Goal: Task Accomplishment & Management: Manage account settings

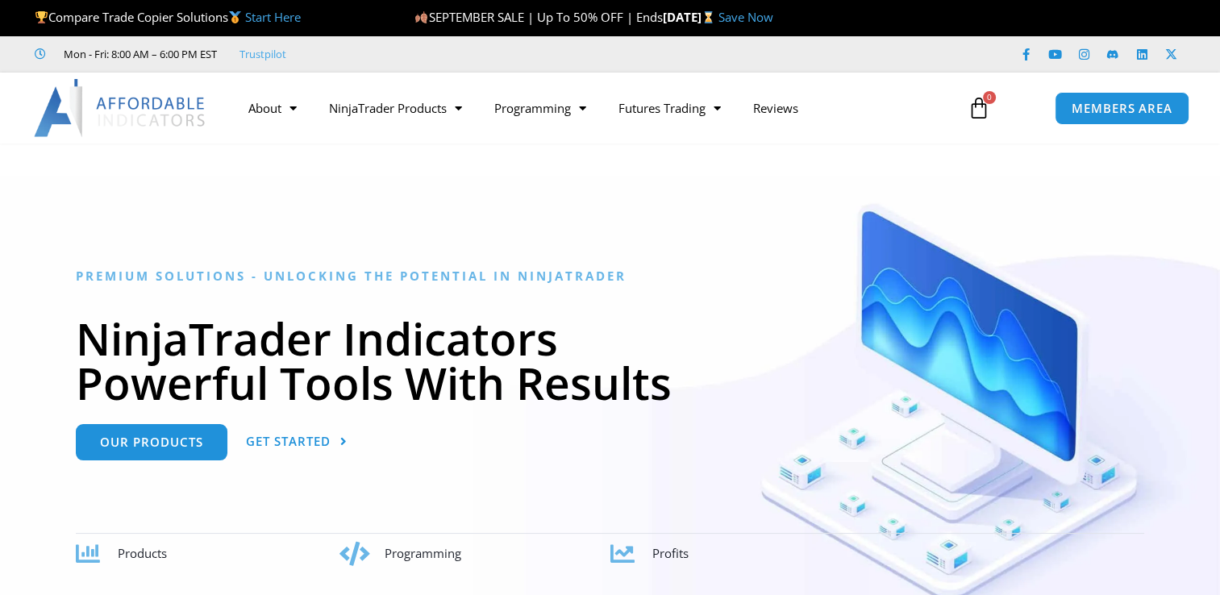
click at [1125, 108] on span "MEMBERS AREA" at bounding box center [1122, 108] width 101 height 12
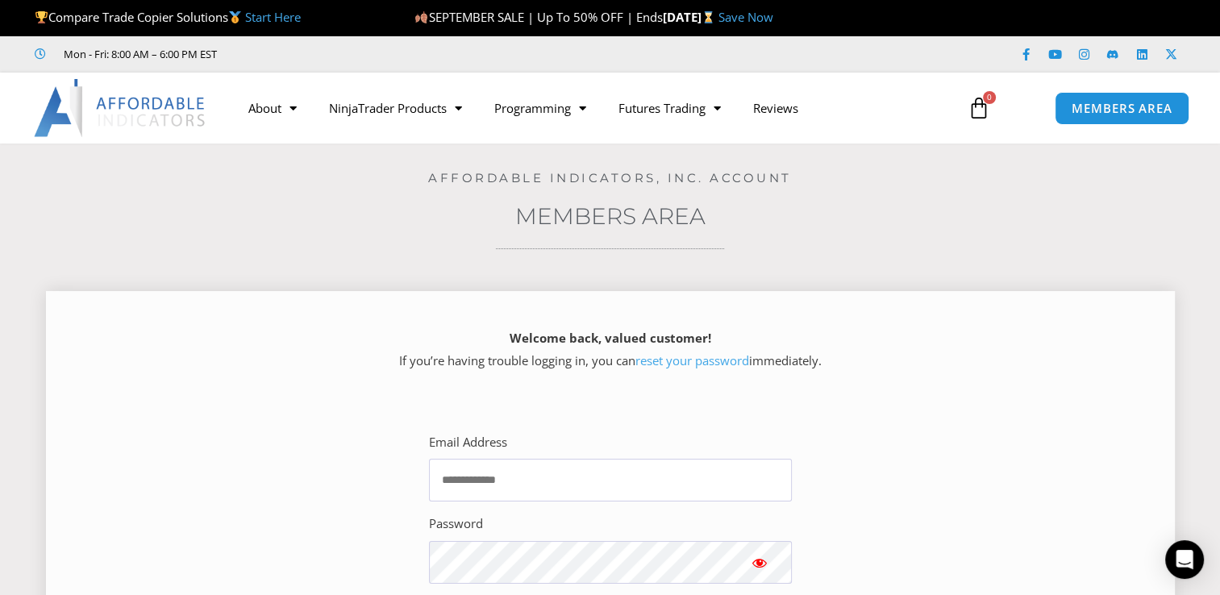
click at [556, 454] on div "Email Address" at bounding box center [610, 466] width 363 height 71
click at [556, 466] on input "Email Address" at bounding box center [610, 480] width 363 height 43
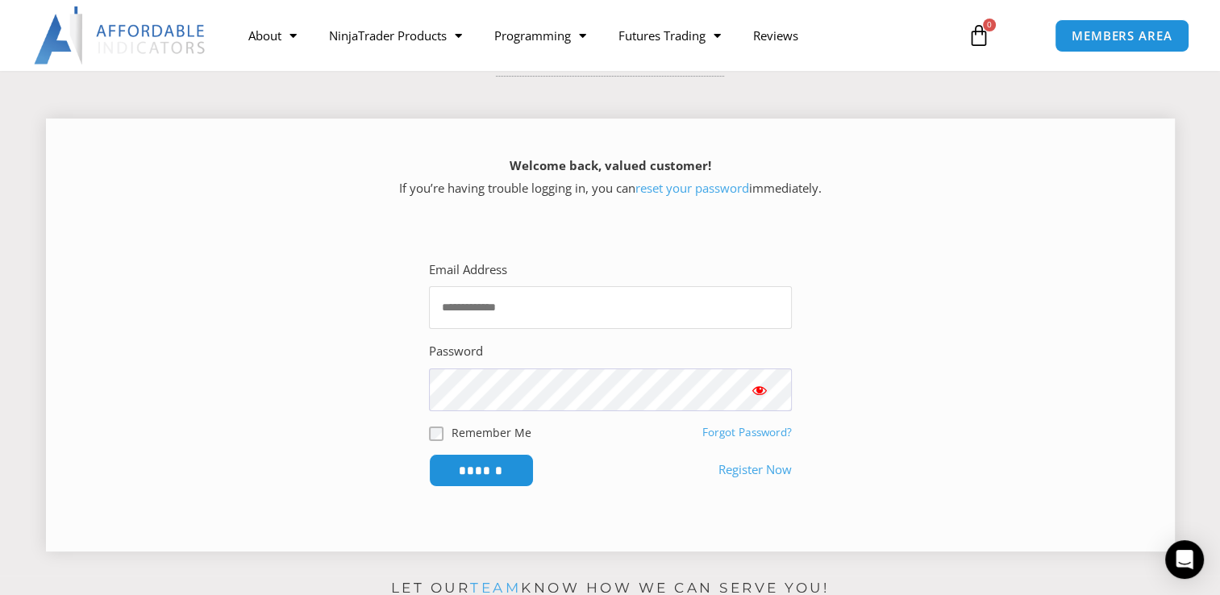
scroll to position [186, 0]
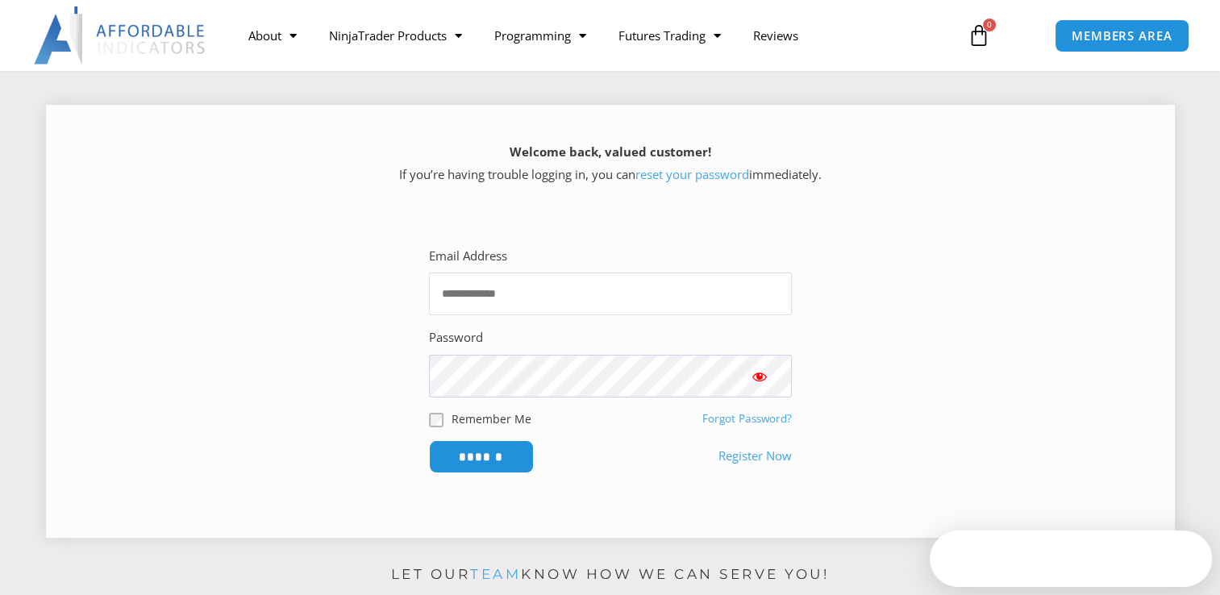
click at [559, 313] on input "Email Address" at bounding box center [610, 294] width 363 height 43
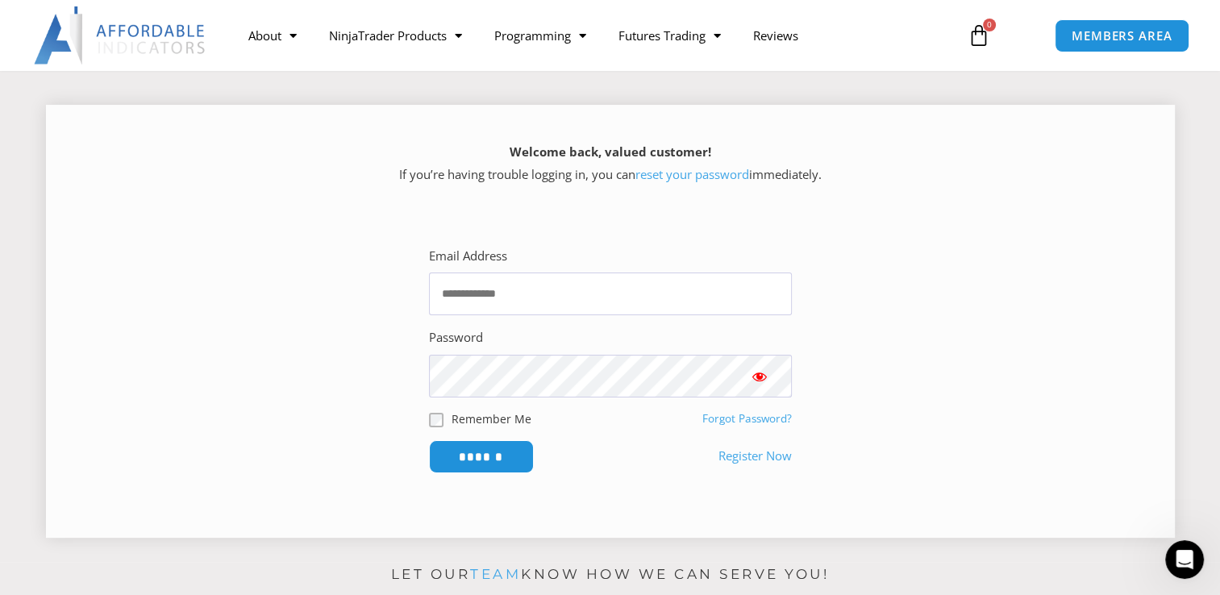
click at [736, 424] on link "Forgot Password?" at bounding box center [747, 418] width 90 height 15
click at [744, 422] on link "Forgot Password?" at bounding box center [747, 418] width 90 height 15
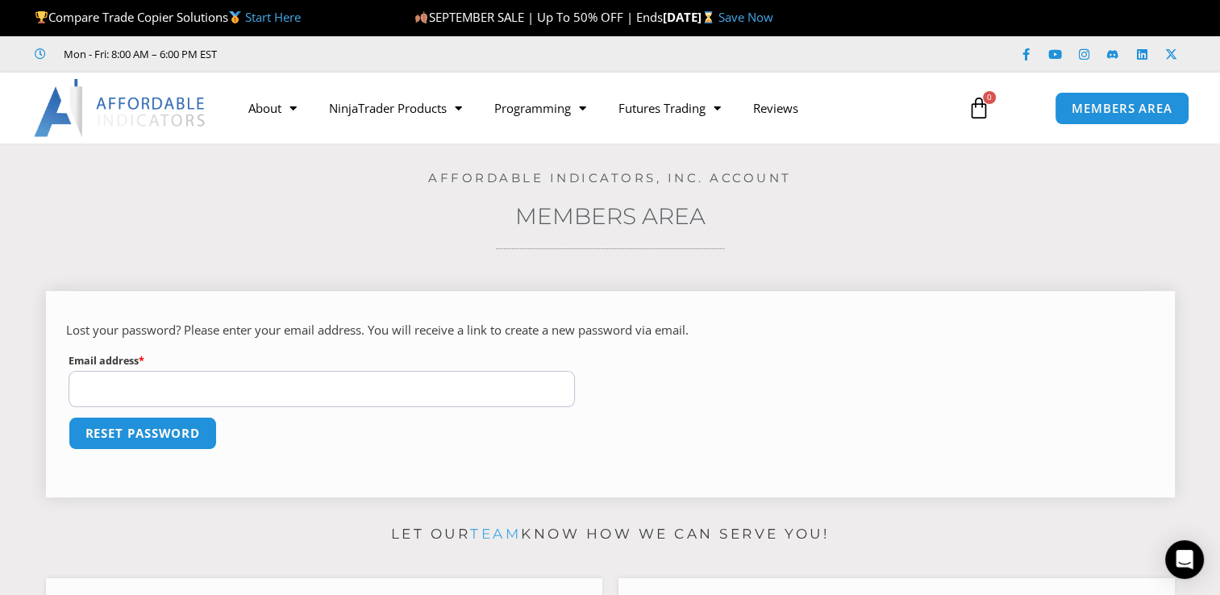
click at [359, 394] on input "Email address * Required" at bounding box center [322, 389] width 507 height 36
type input "*"
type input "**********"
click at [181, 427] on button "Reset password" at bounding box center [143, 433] width 156 height 35
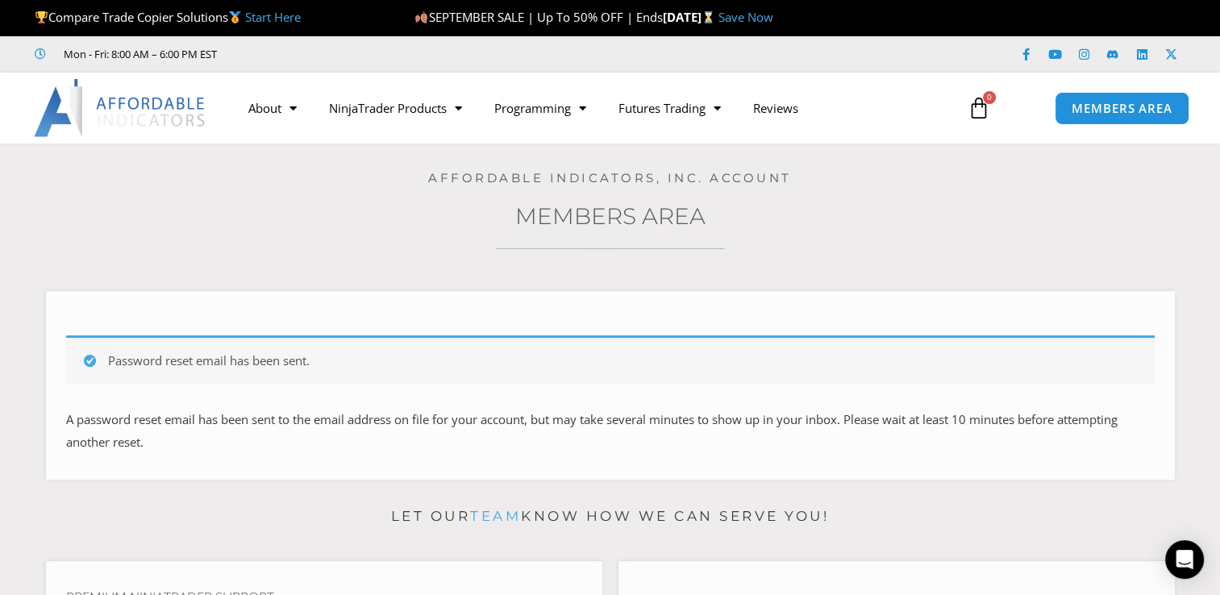
click at [332, 263] on div "Home / Members Area / Lost password Affordable Indicators, Inc. Account Members…" at bounding box center [609, 318] width 1139 height 348
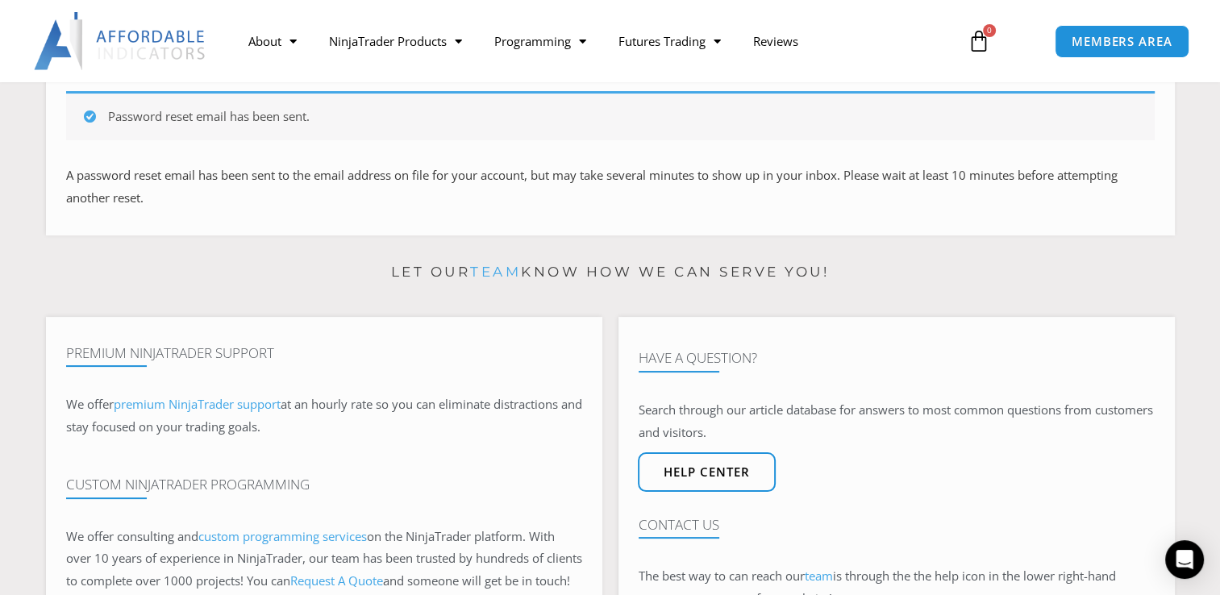
scroll to position [242, 0]
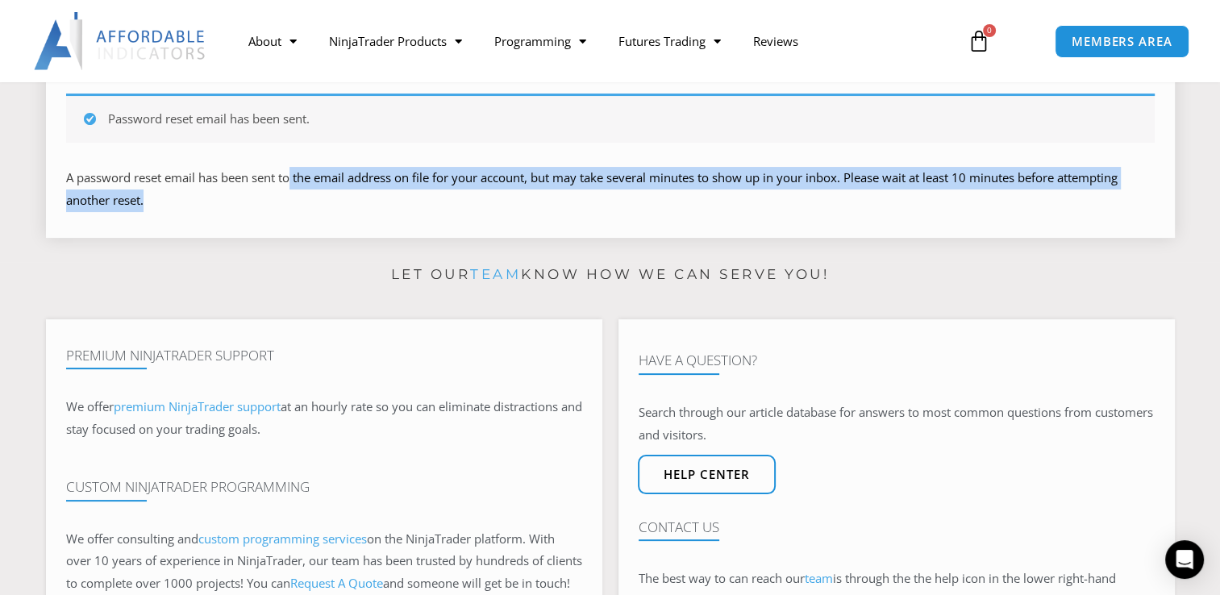
drag, startPoint x: 294, startPoint y: 174, endPoint x: 519, endPoint y: 195, distance: 226.8
click at [519, 195] on p "A password reset email has been sent to the email address on file for your acco…" at bounding box center [610, 189] width 1089 height 45
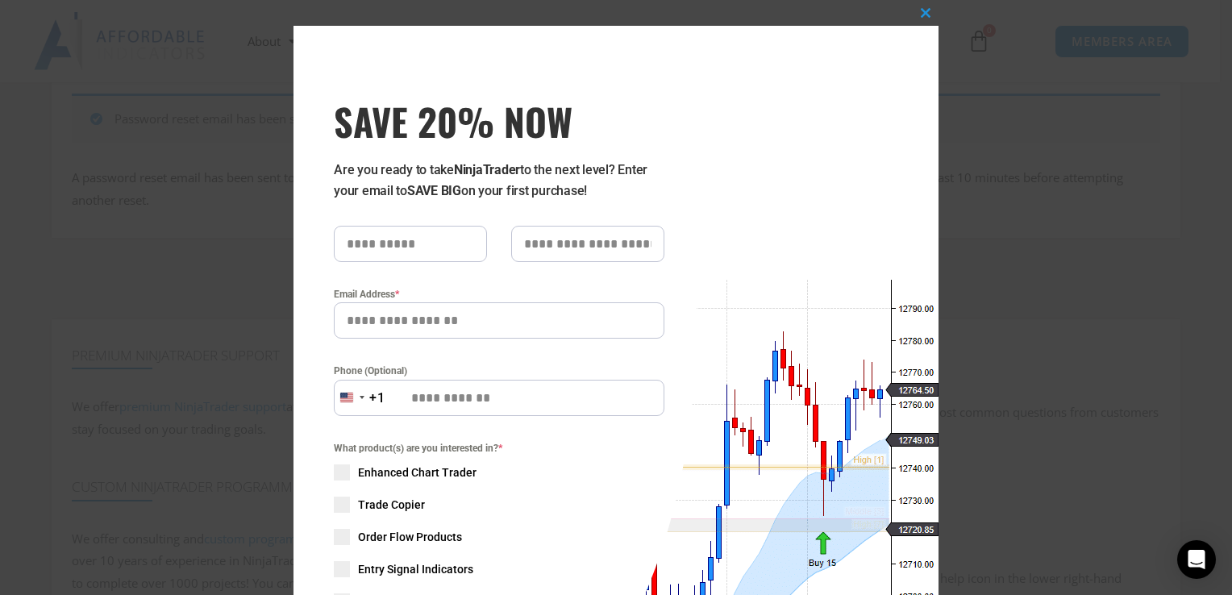
click at [352, 266] on form "Email Address * Phone (Optional) United States +1 +1 244 results found Afghanis…" at bounding box center [499, 446] width 331 height 441
click at [917, 11] on span "SAVE 20% NOW popup" at bounding box center [926, 13] width 26 height 10
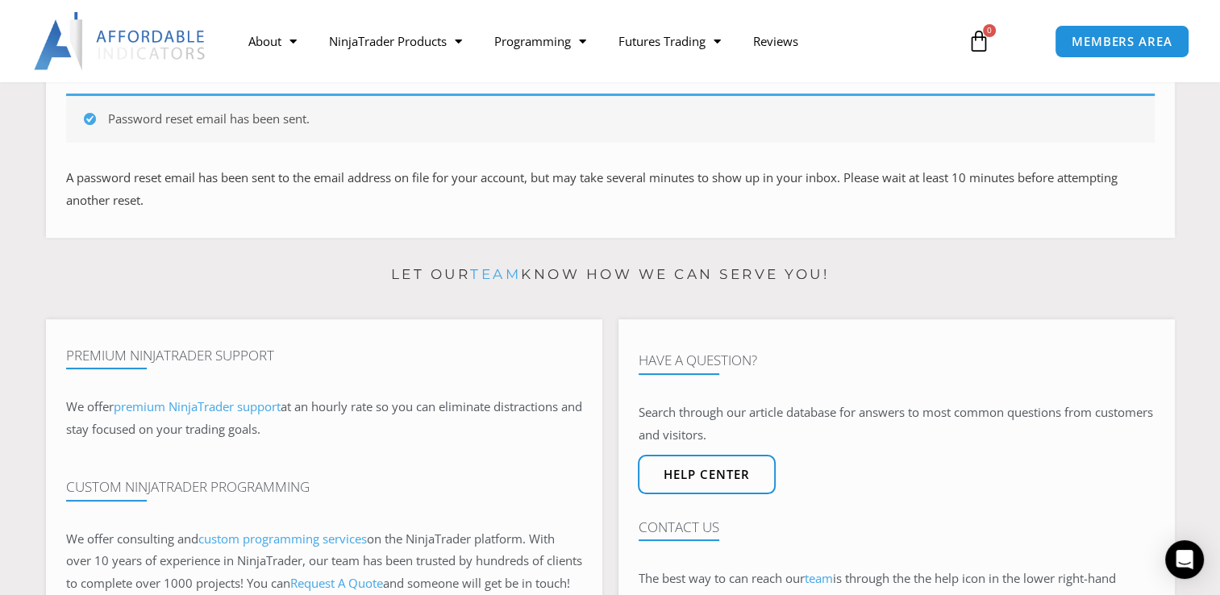
click at [371, 266] on p "Let our team know how we can serve you!" at bounding box center [610, 275] width 1129 height 26
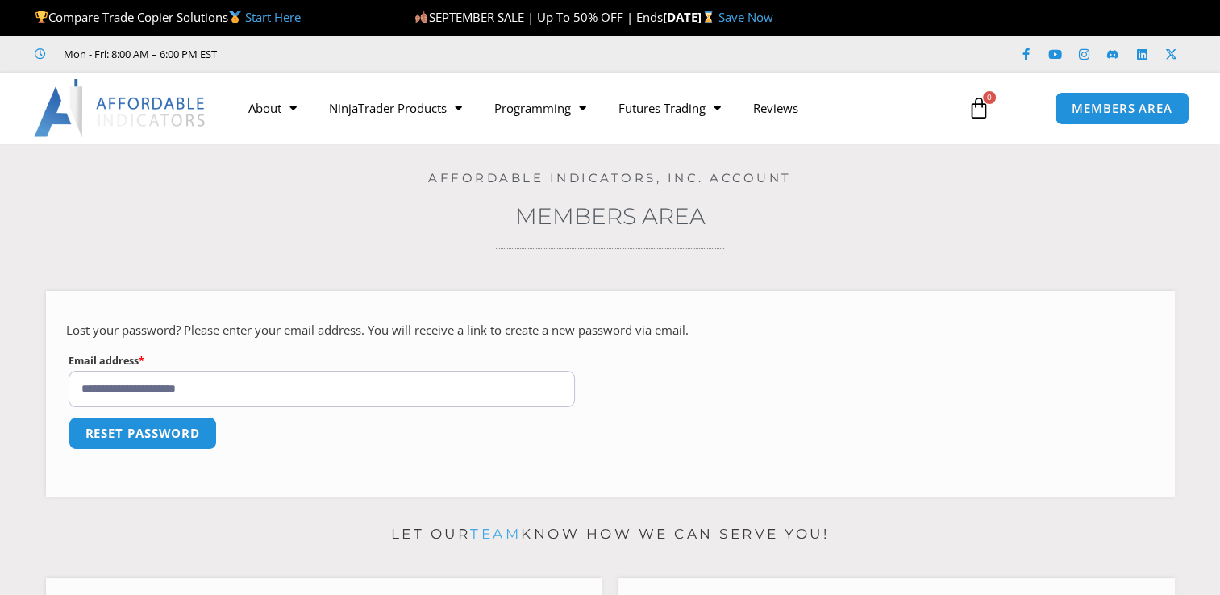
click at [1111, 31] on div "SEPTEMBER SALE | Up To 50% OFF | Ends Wednesday, September 17 Save Now" at bounding box center [770, 18] width 712 height 34
click at [1126, 106] on span "MEMBERS AREA" at bounding box center [1122, 109] width 110 height 14
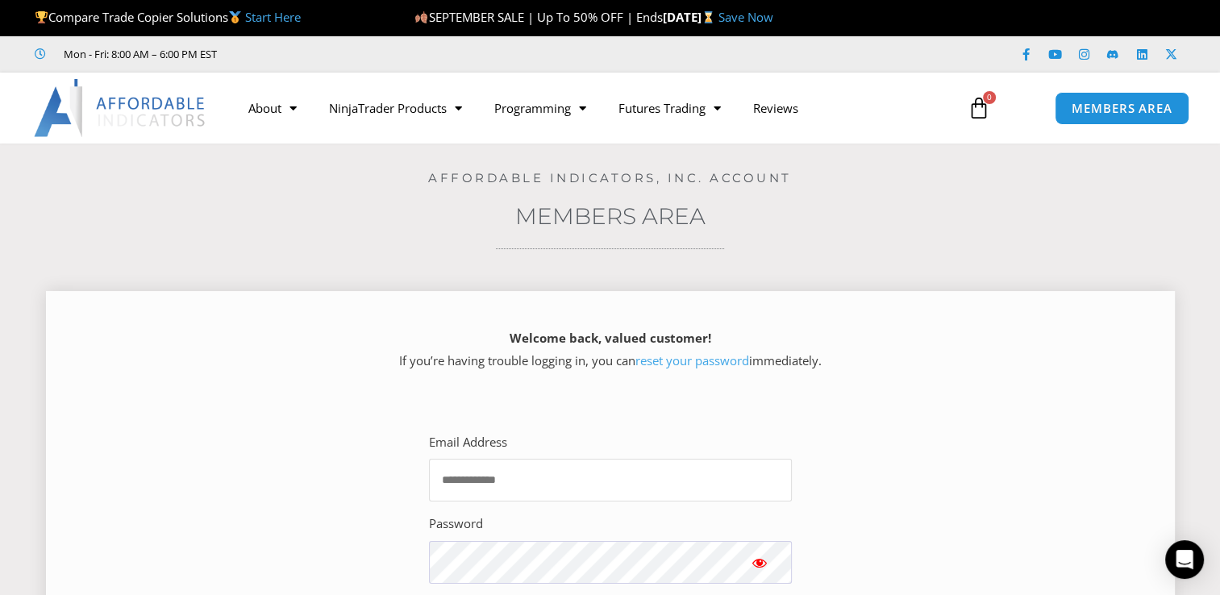
click at [511, 473] on input "Email Address" at bounding box center [610, 480] width 363 height 43
type input "**********"
click at [758, 563] on span "Show password" at bounding box center [760, 563] width 16 height 16
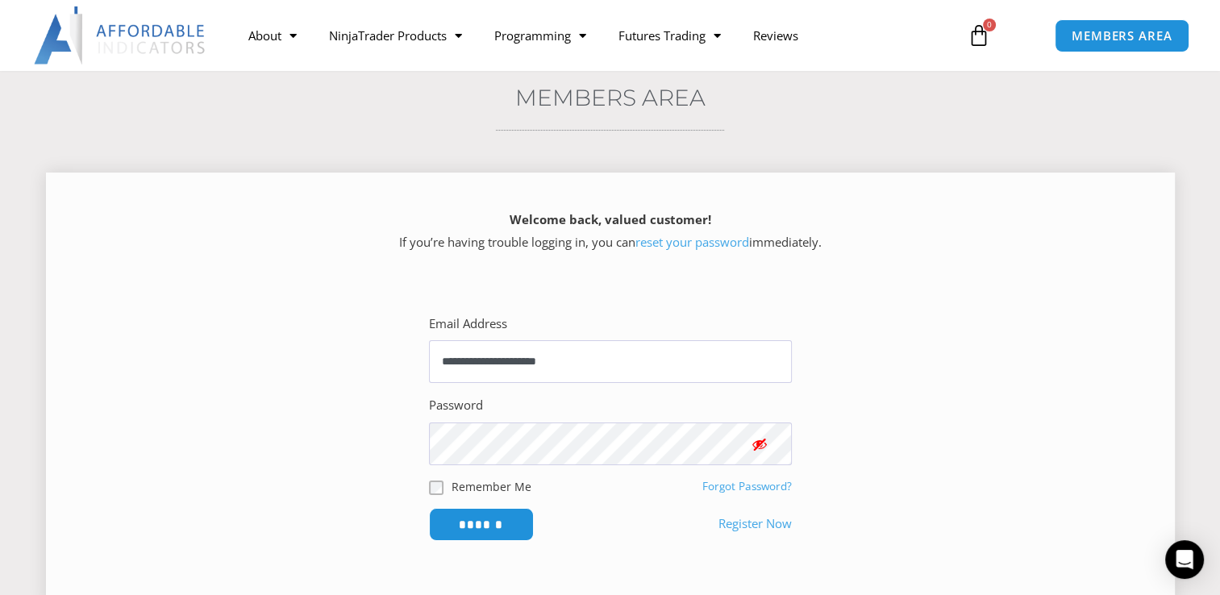
scroll to position [161, 0]
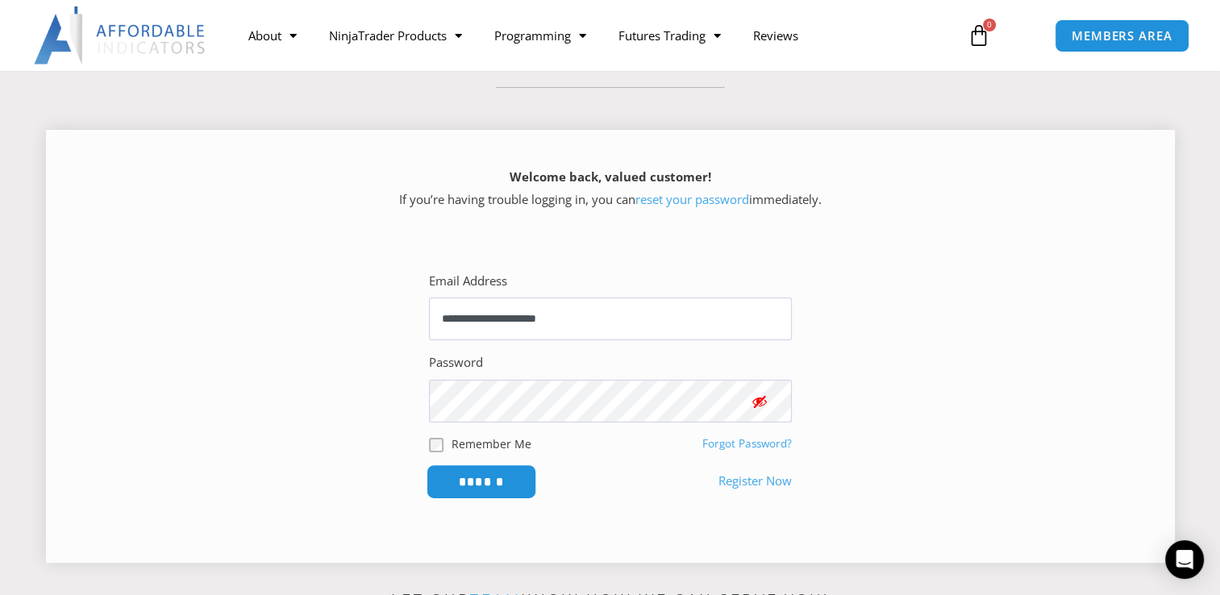
click at [466, 473] on input "******" at bounding box center [481, 481] width 110 height 35
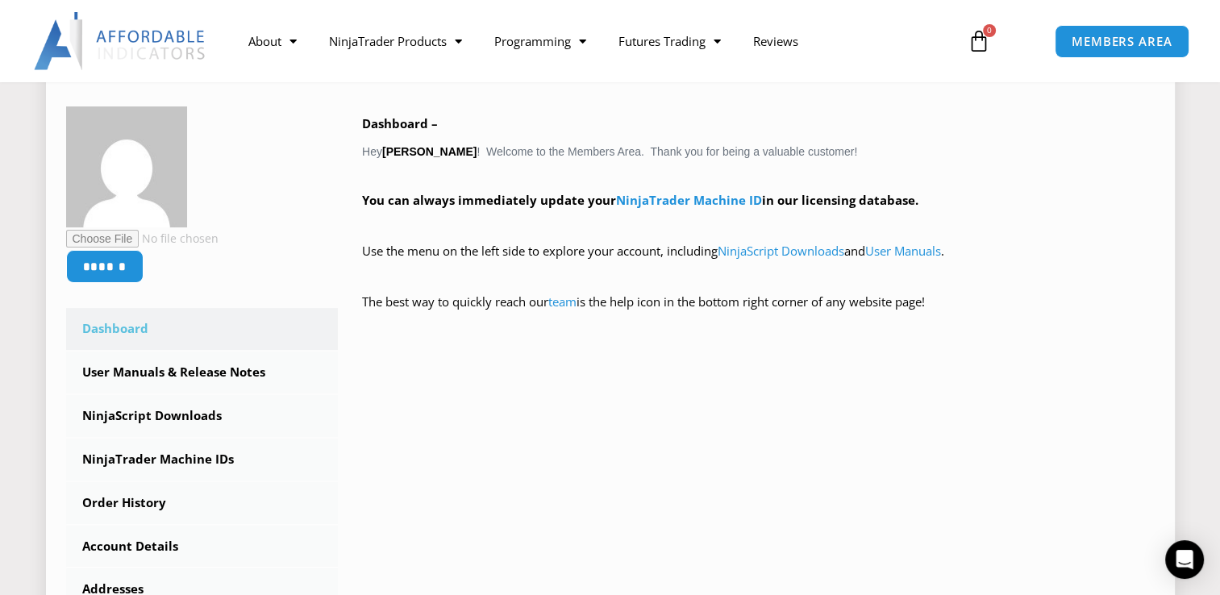
scroll to position [260, 0]
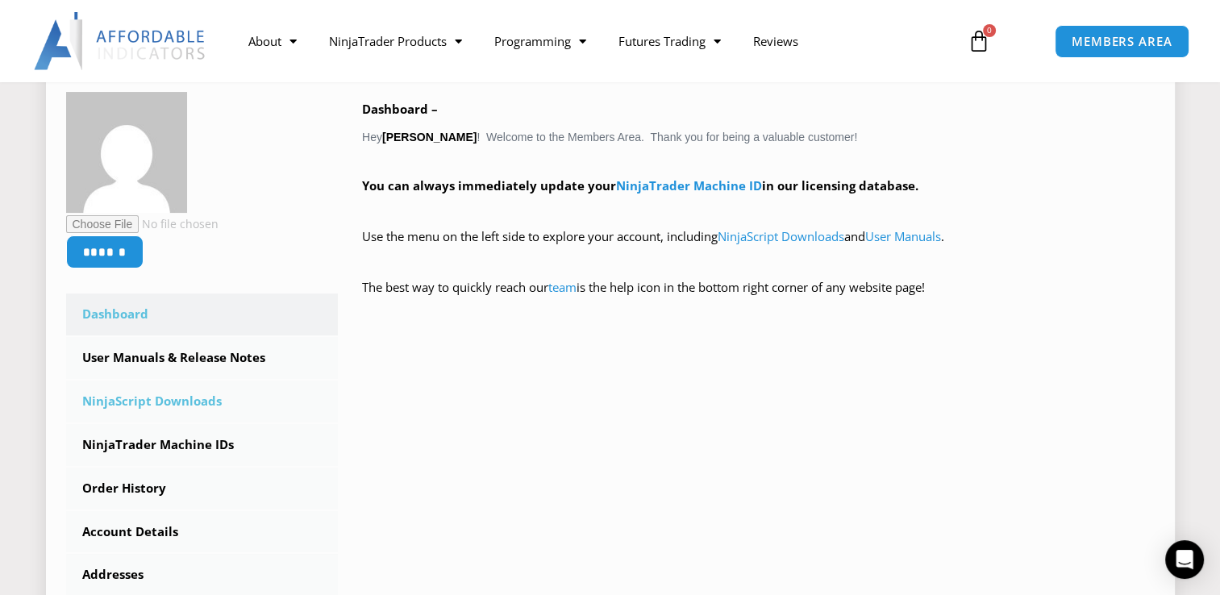
click at [161, 410] on link "NinjaScript Downloads" at bounding box center [202, 402] width 273 height 42
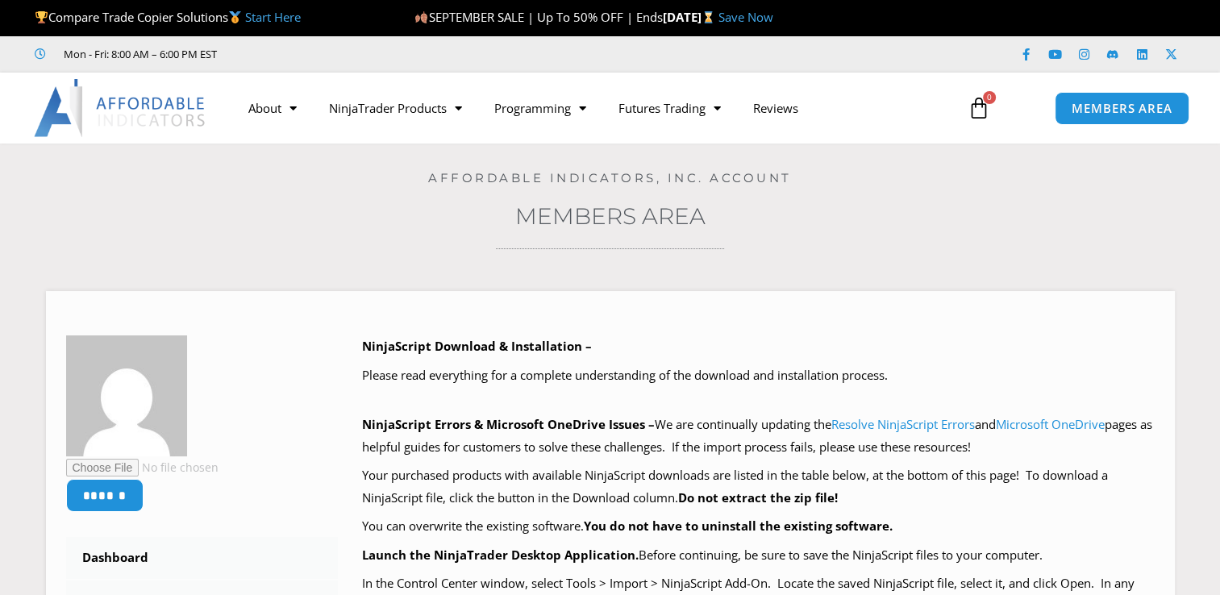
click at [161, 410] on img at bounding box center [126, 395] width 121 height 121
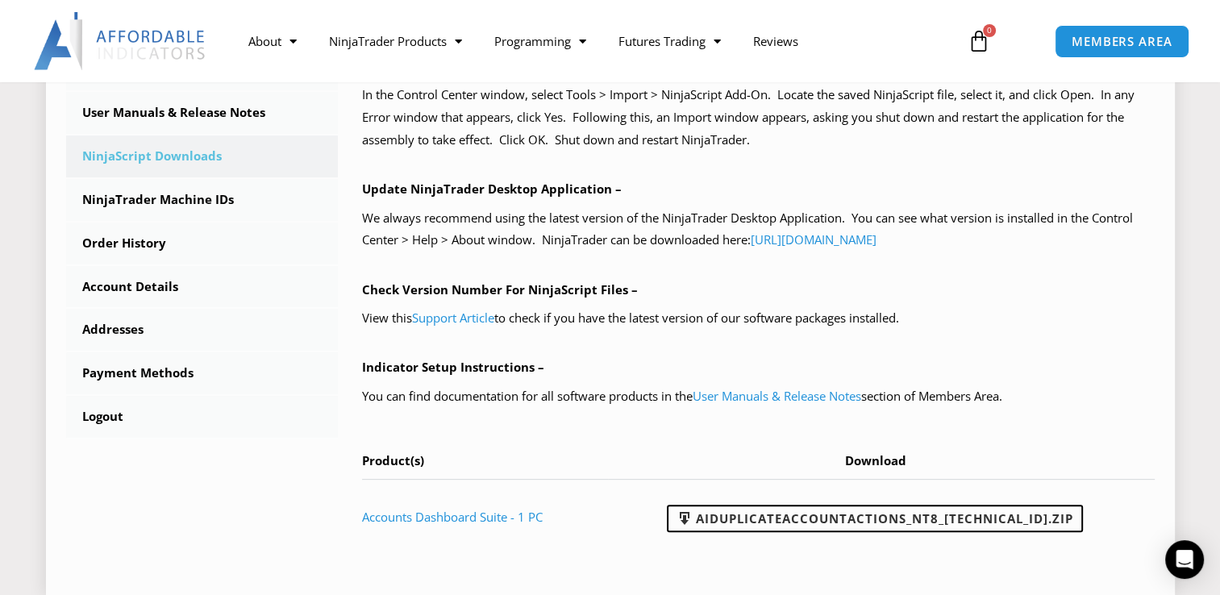
scroll to position [490, 0]
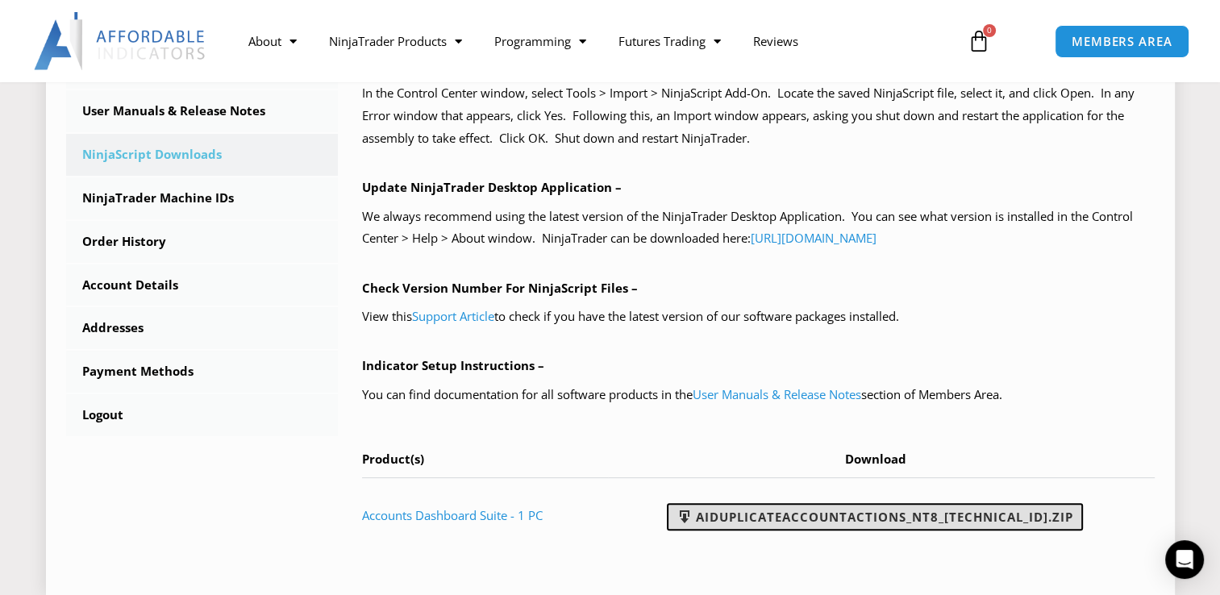
click at [864, 515] on link "AIDuplicateAccountActions_NT8_[TECHNICAL_ID].zip" at bounding box center [875, 516] width 416 height 27
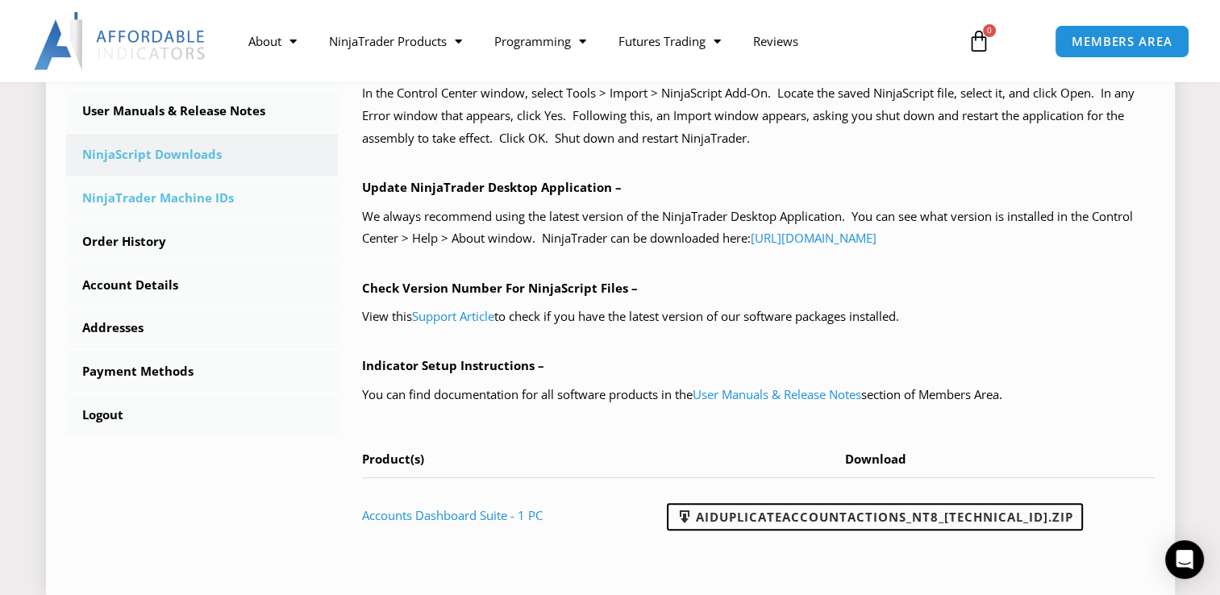
click at [139, 191] on link "NinjaTrader Machine IDs" at bounding box center [202, 198] width 273 height 42
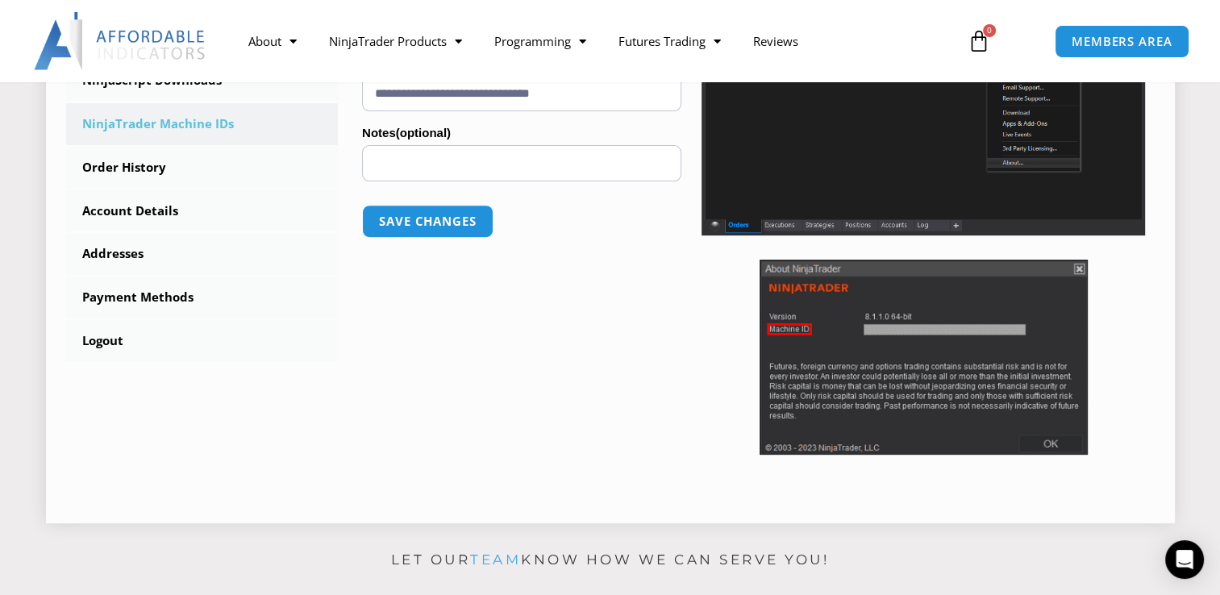
scroll to position [484, 0]
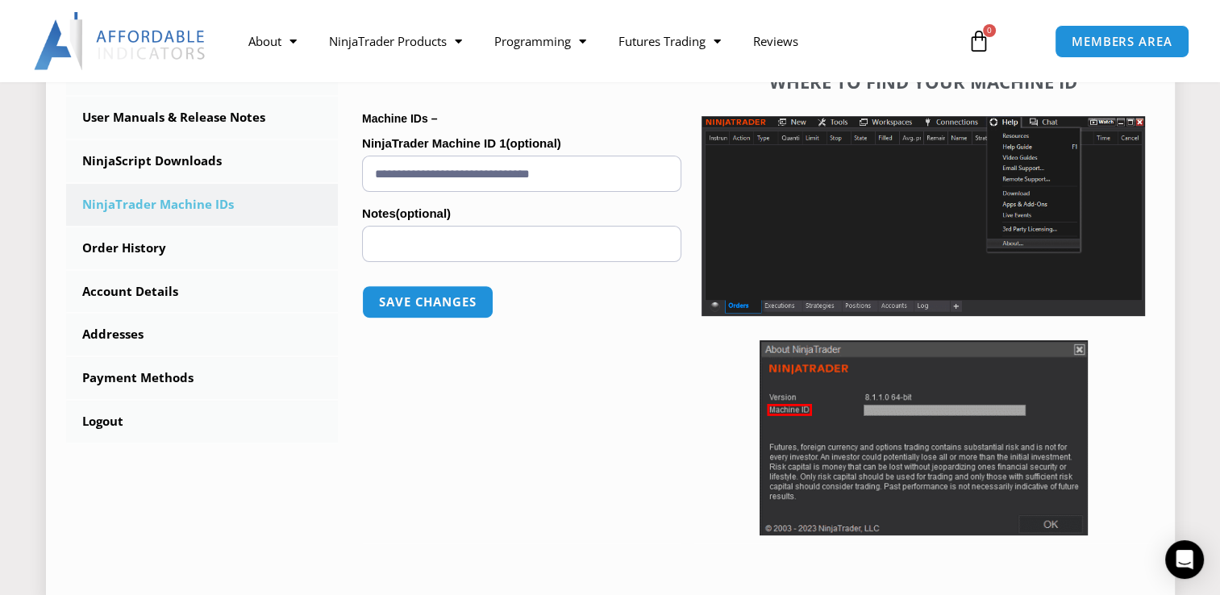
click at [629, 173] on input "**********" at bounding box center [521, 174] width 319 height 36
click at [460, 306] on button "Save changes" at bounding box center [428, 302] width 138 height 35
